Goal: Check status

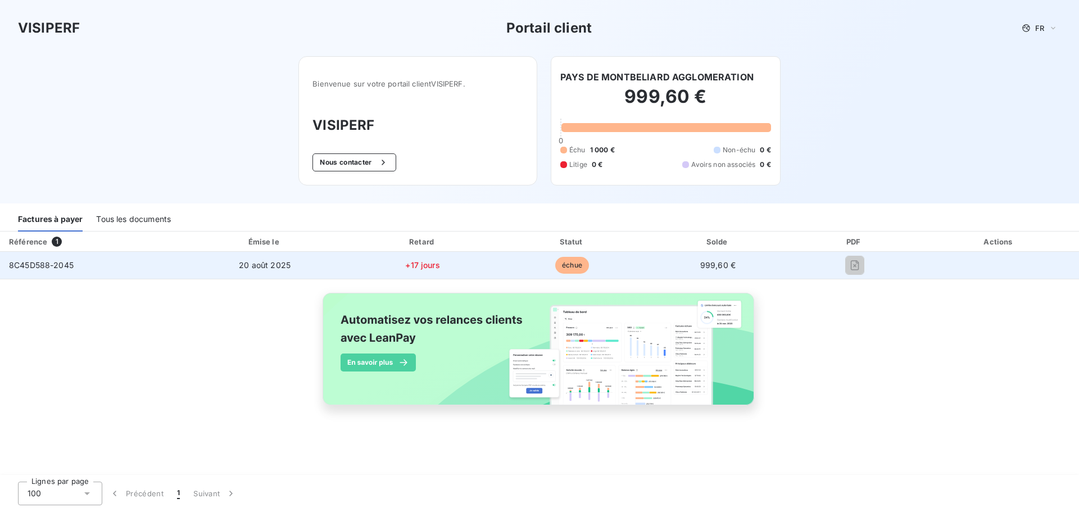
click at [413, 266] on span "+17 jours" at bounding box center [422, 265] width 34 height 10
click at [61, 267] on span "8C45D588-2045" at bounding box center [41, 265] width 65 height 10
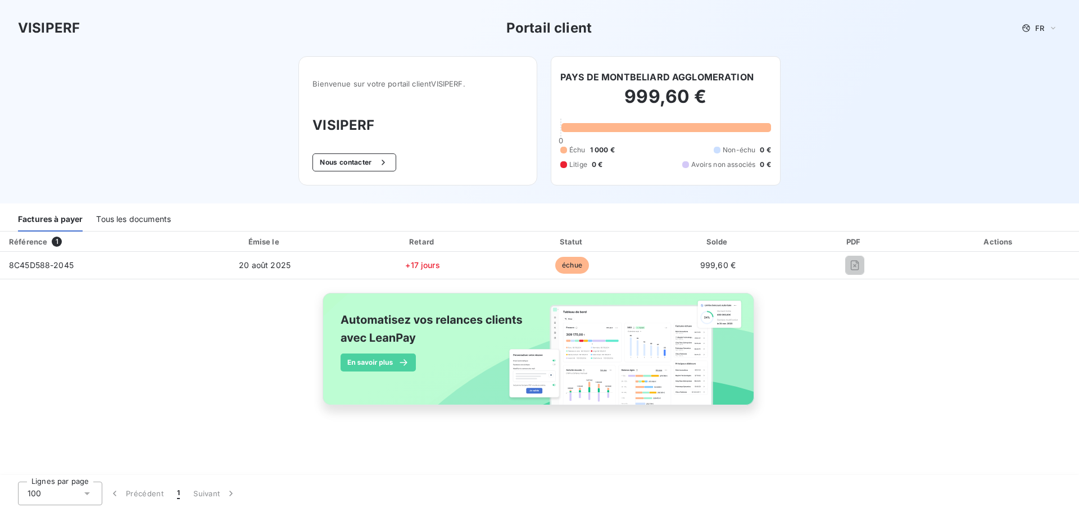
click at [636, 111] on h2 "999,60 €" at bounding box center [665, 102] width 211 height 34
click at [637, 124] on div at bounding box center [667, 127] width 210 height 9
click at [632, 144] on div "999,60 € 0 Échu 1 000 € Non-échu 0 € Litige 0 € Avoirs non associés 0 €" at bounding box center [665, 128] width 211 height 88
click at [596, 155] on span "1 000 €" at bounding box center [602, 150] width 25 height 10
click at [587, 163] on span "Litige" at bounding box center [578, 165] width 18 height 10
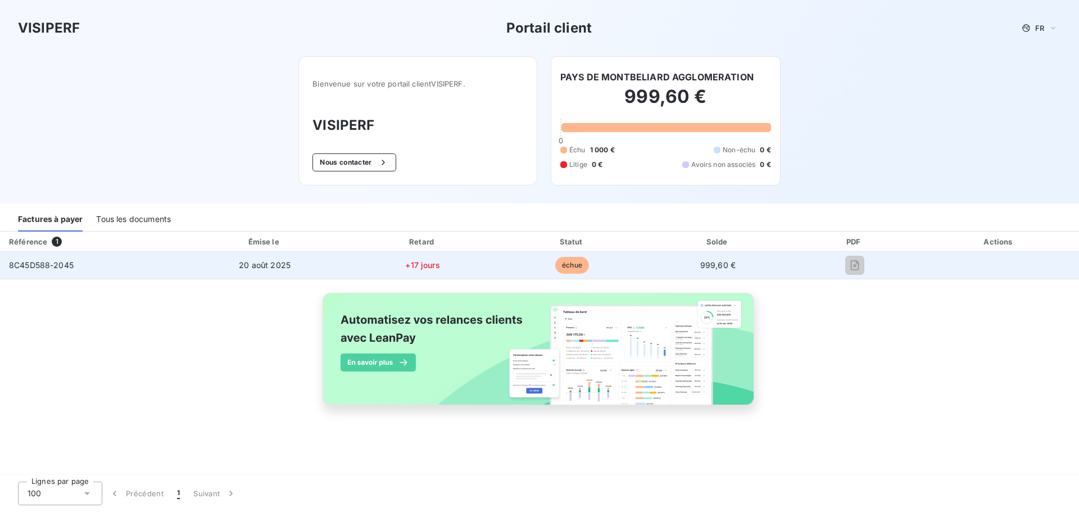
click at [562, 265] on span "échue" at bounding box center [572, 265] width 34 height 17
click at [987, 275] on td at bounding box center [1000, 265] width 160 height 27
click at [982, 265] on td at bounding box center [1000, 265] width 160 height 27
drag, startPoint x: 97, startPoint y: 265, endPoint x: 8, endPoint y: 269, distance: 89.5
click at [8, 269] on td "8C45D588-2045" at bounding box center [91, 265] width 183 height 27
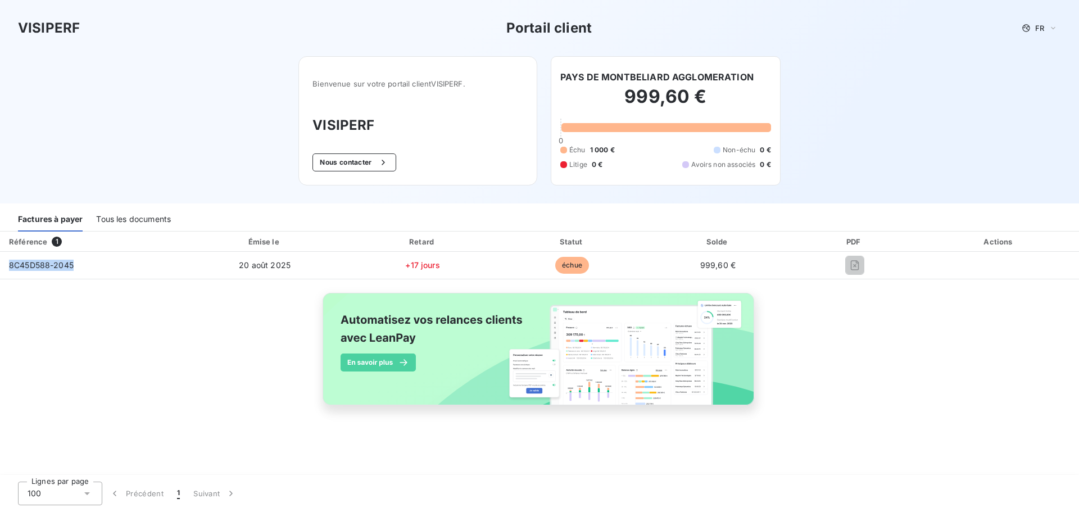
copy span "8C45D588-2045"
